Goal: Information Seeking & Learning: Find specific fact

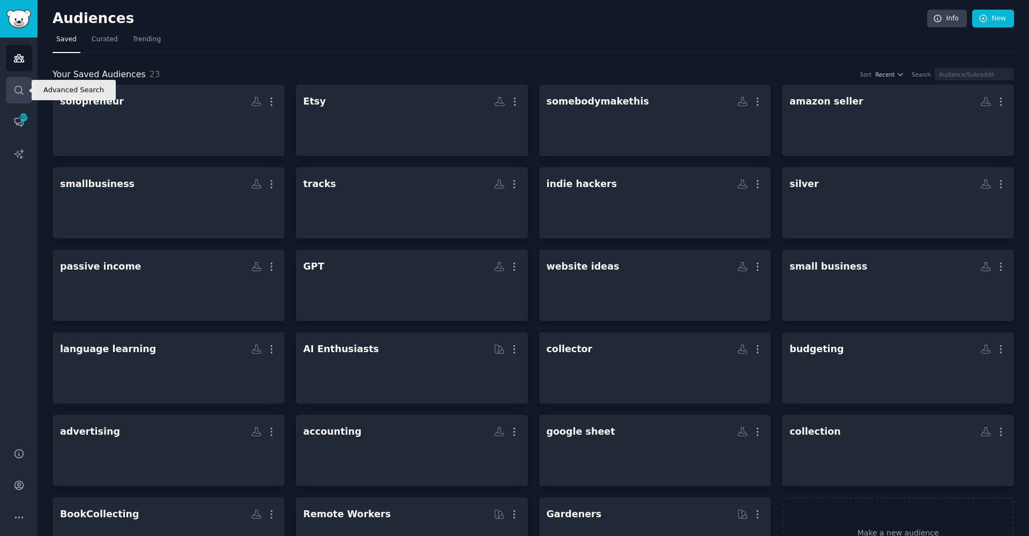
click at [17, 94] on icon "Sidebar" at bounding box center [18, 90] width 11 height 11
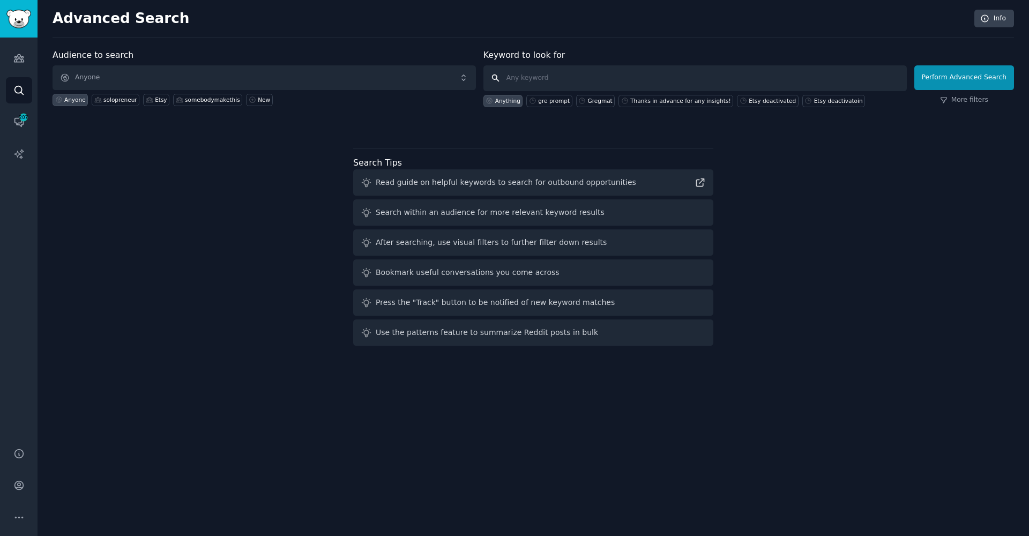
click at [644, 84] on input "text" at bounding box center [696, 78] width 424 height 26
paste input "[URL][DOMAIN_NAME]"
drag, startPoint x: 834, startPoint y: 76, endPoint x: 324, endPoint y: 60, distance: 510.1
click at [324, 60] on form "Audience to search Anyone Anyone solopreneur Etsy somebodymakethis New Keyword …" at bounding box center [534, 78] width 962 height 58
type input "Gregmat voucher"
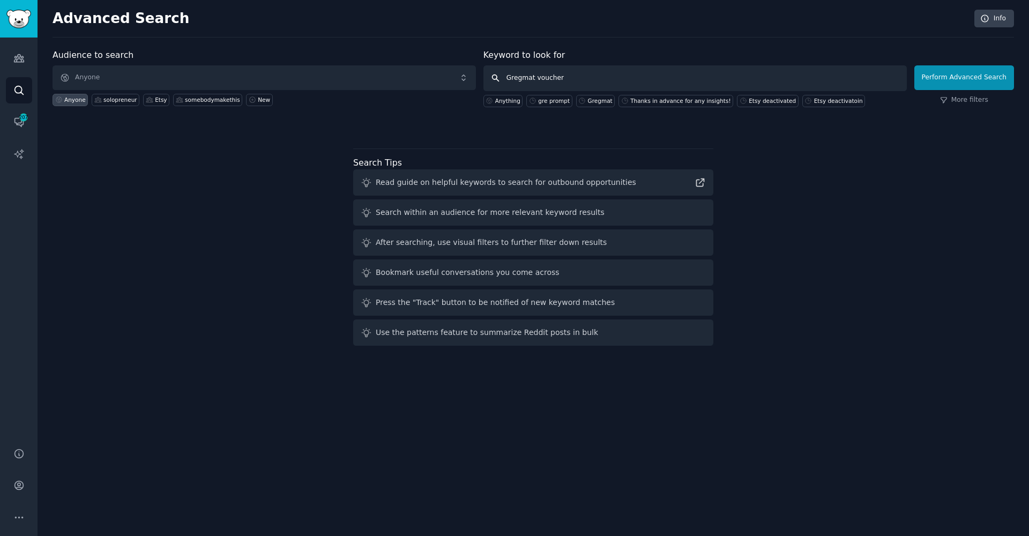
click at [966, 77] on button "Perform Advanced Search" at bounding box center [965, 77] width 100 height 25
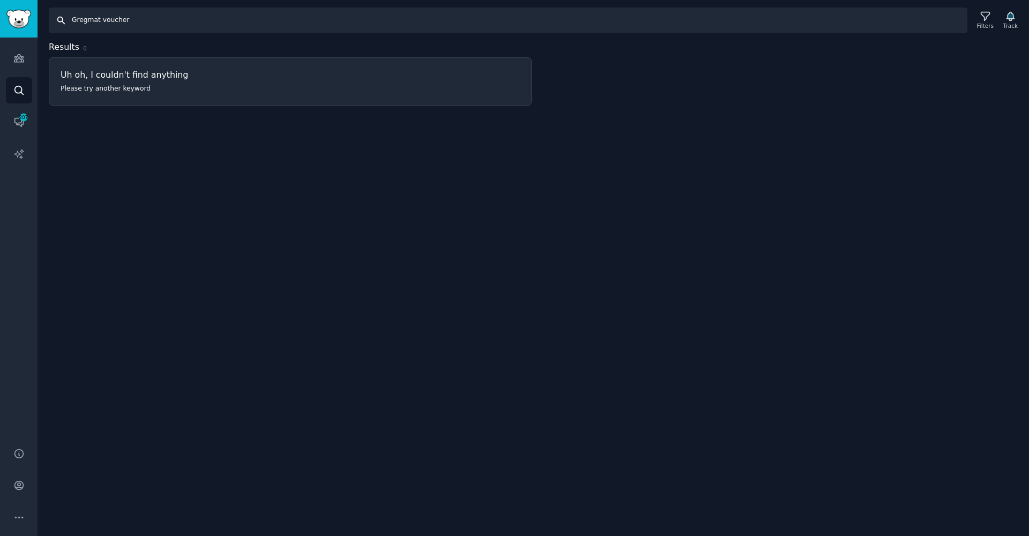
click at [103, 19] on input "Gregmat voucher" at bounding box center [508, 21] width 919 height 26
click at [236, 23] on input "Gregmat voucher" at bounding box center [508, 21] width 919 height 26
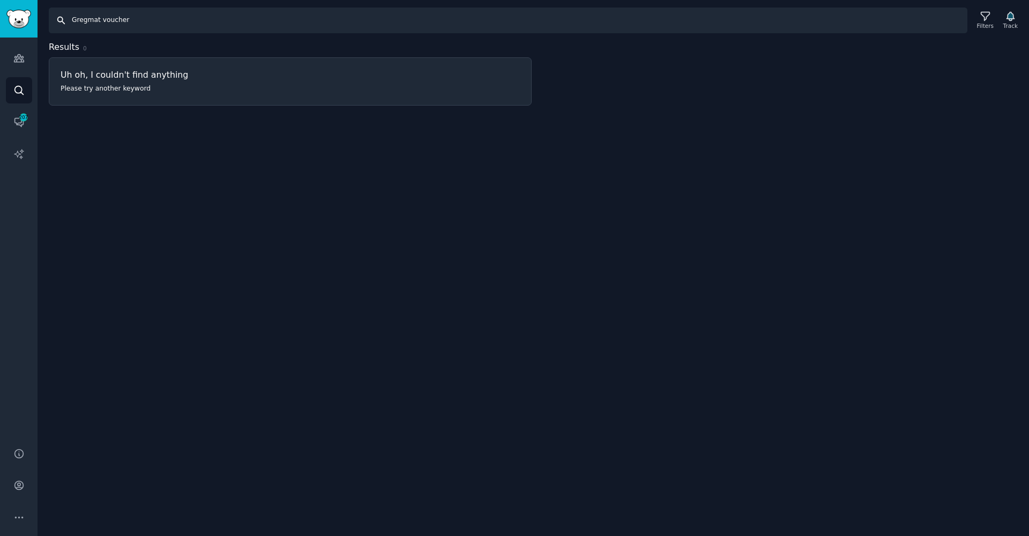
click at [236, 23] on input "Gregmat voucher" at bounding box center [508, 21] width 919 height 26
paste input "GregMat Voucher Code"
click at [136, 19] on input "GregMat Voucher Code" at bounding box center [508, 21] width 919 height 26
click at [116, 18] on input "GregMat Voucher" at bounding box center [508, 21] width 919 height 26
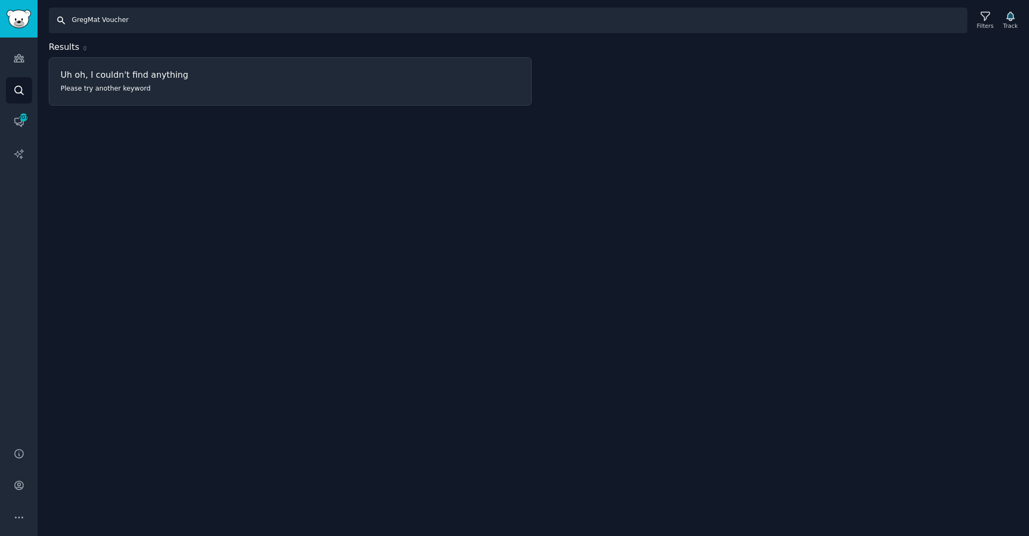
click at [116, 18] on input "GregMat Voucher" at bounding box center [508, 21] width 919 height 26
click at [113, 21] on input "GregMat Discount" at bounding box center [508, 21] width 919 height 26
type input "GregMat price"
click at [990, 20] on icon at bounding box center [985, 16] width 11 height 11
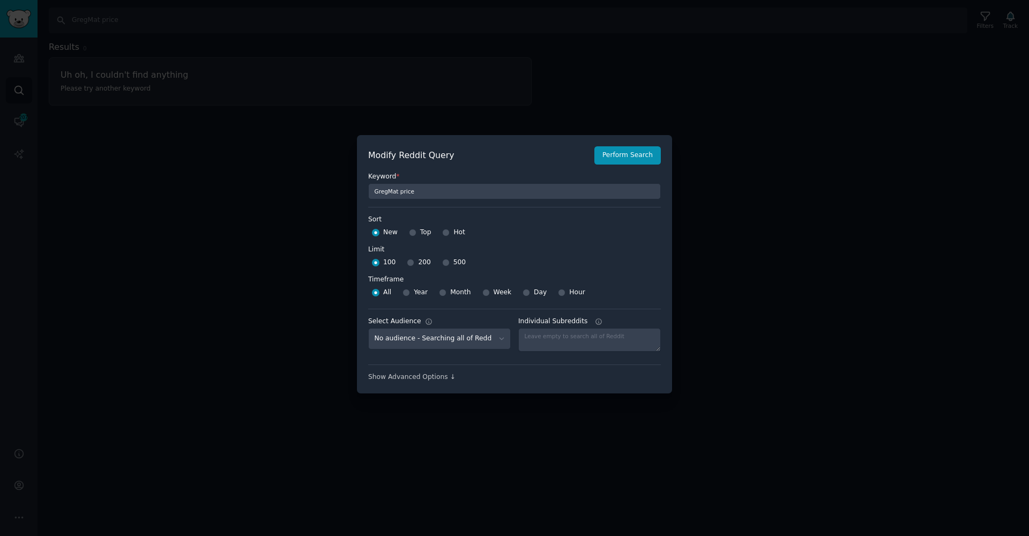
scroll to position [8, 0]
click at [739, 275] on div at bounding box center [514, 268] width 1029 height 536
